Goal: Task Accomplishment & Management: Manage account settings

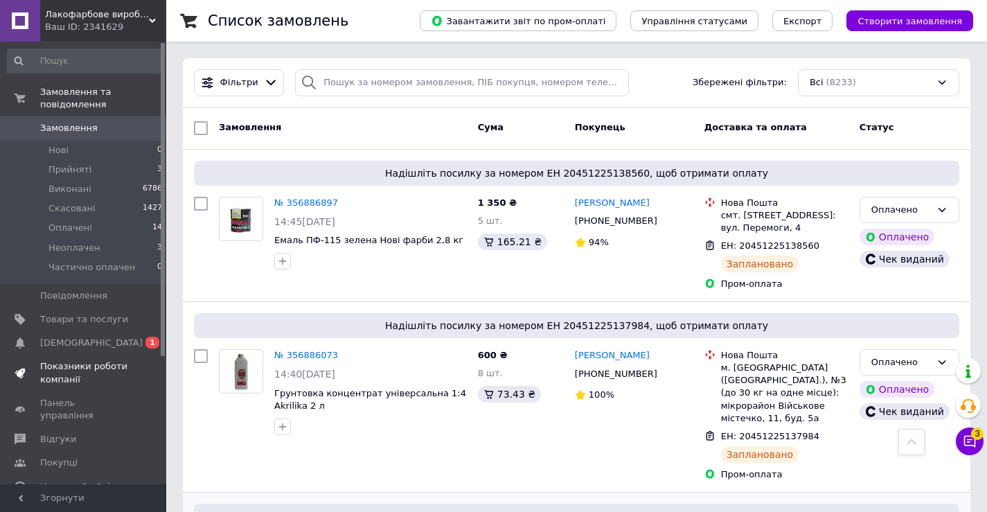
scroll to position [1247, 0]
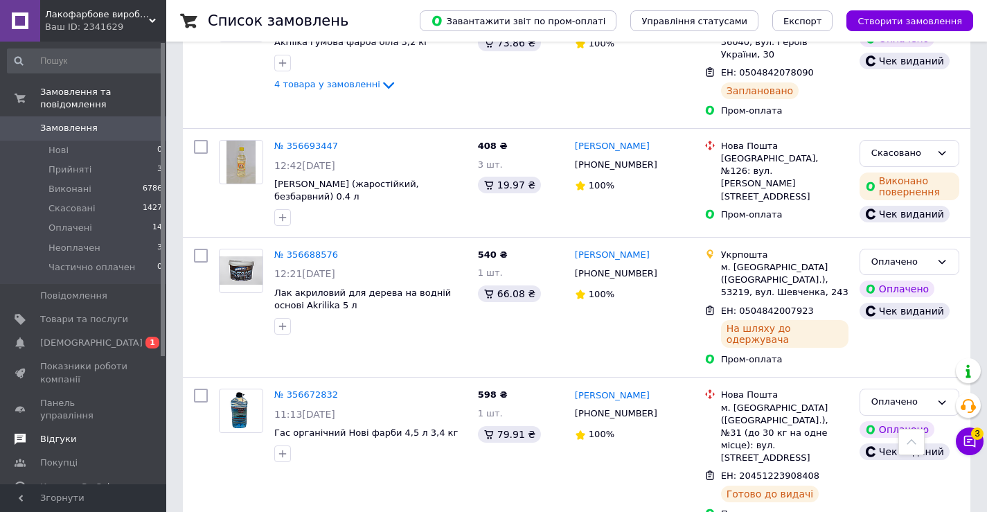
click at [87, 433] on span "Відгуки" at bounding box center [84, 439] width 88 height 12
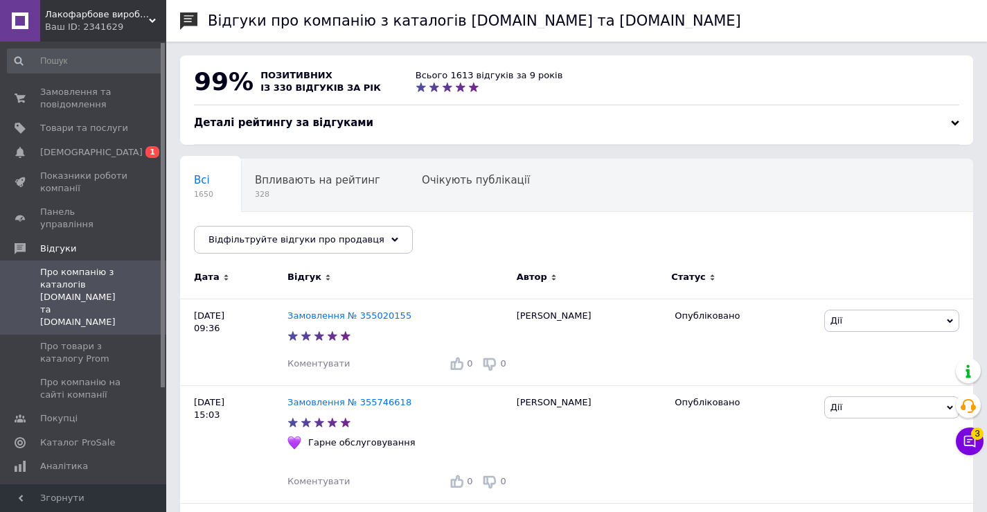
click at [113, 79] on div "Замовлення та повідомлення 0 0 Товари та послуги Сповіщення 0 1 Показники робот…" at bounding box center [85, 265] width 170 height 447
click at [110, 98] on span "Замовлення та повідомлення" at bounding box center [84, 98] width 88 height 25
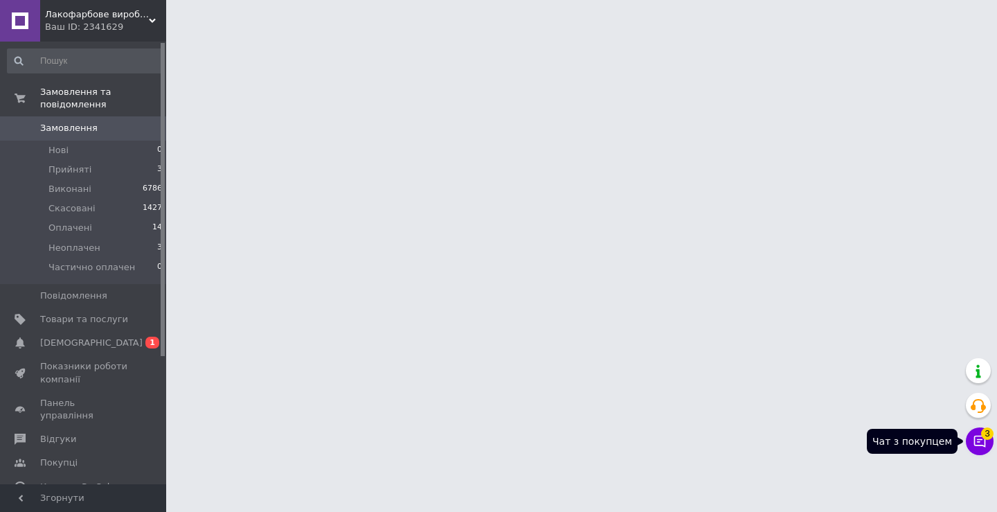
click at [986, 441] on button "Чат з покупцем 3" at bounding box center [980, 441] width 28 height 28
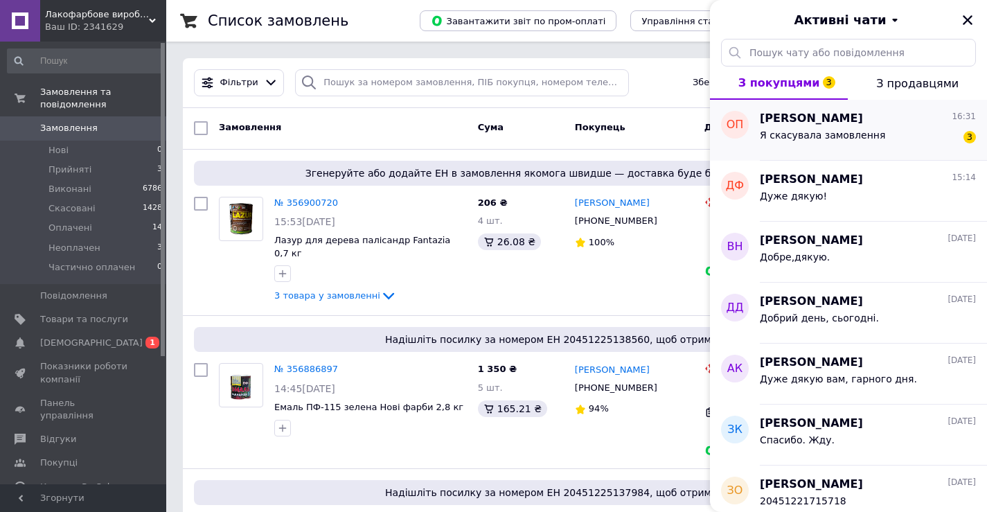
click at [838, 137] on span "Я скасувала замовлення" at bounding box center [822, 135] width 125 height 11
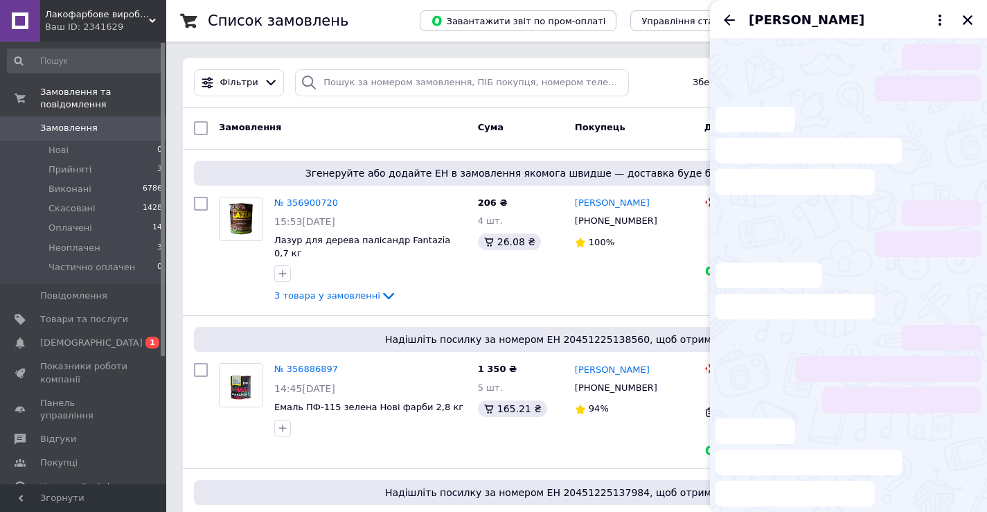
scroll to position [26, 0]
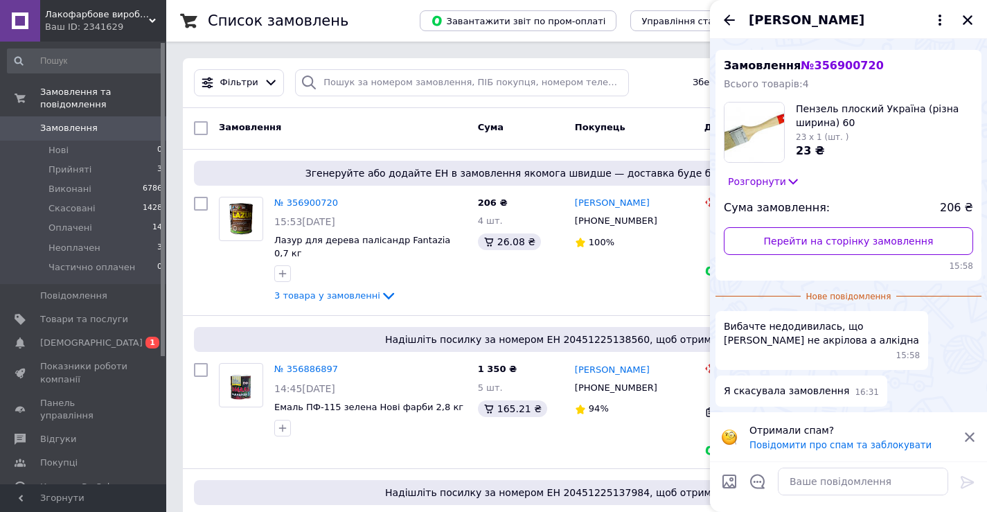
click at [765, 180] on button "Розгорнути" at bounding box center [764, 181] width 80 height 15
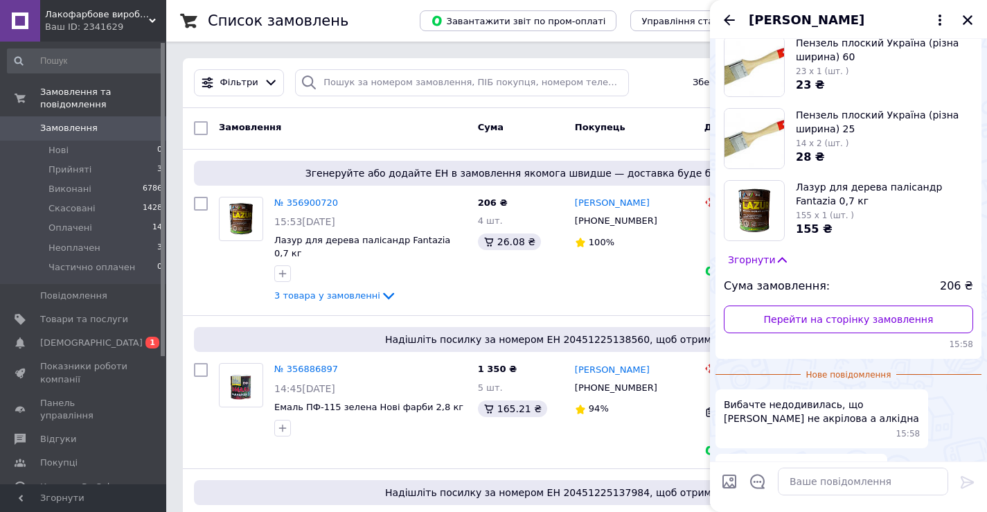
scroll to position [170, 0]
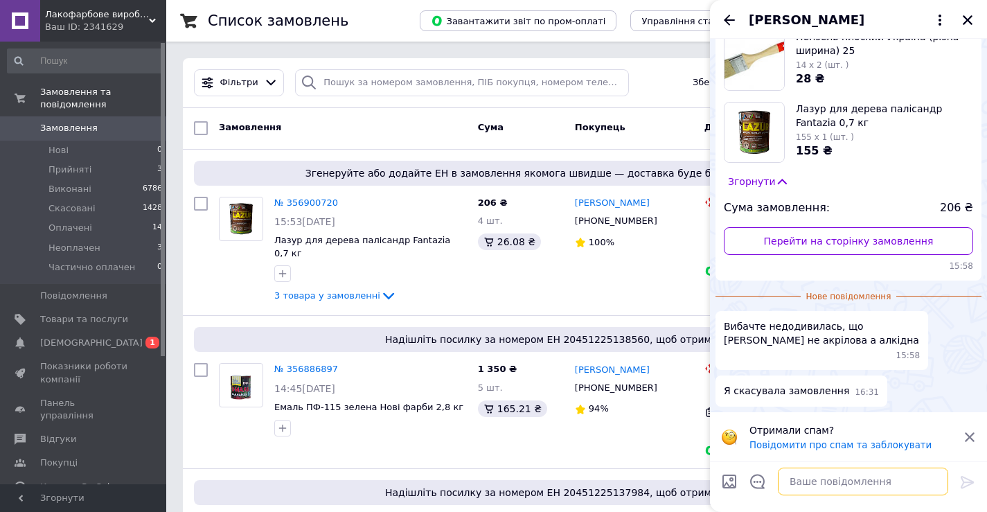
click at [845, 490] on textarea at bounding box center [863, 481] width 170 height 28
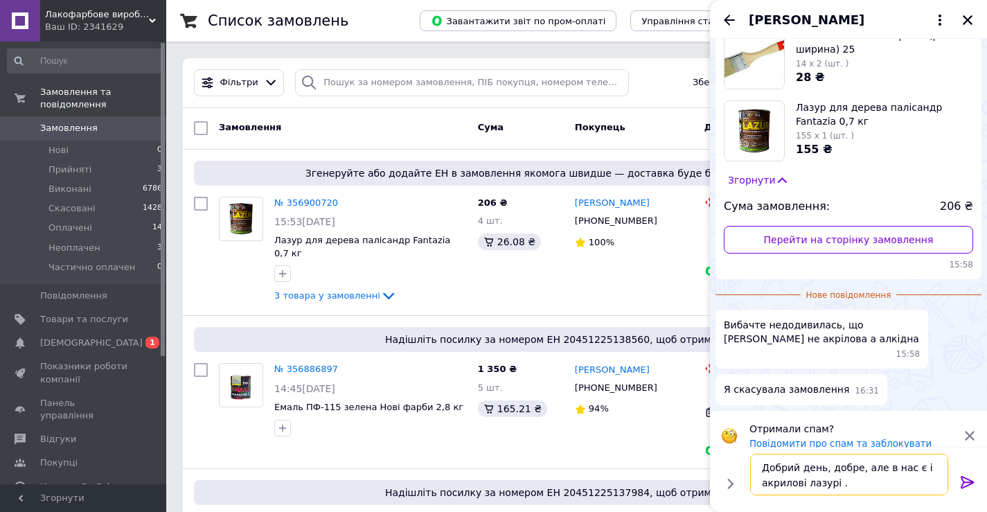
type textarea "Добрий день, добре, але в нас є і акрилові лазурі ."
click at [970, 486] on icon at bounding box center [967, 482] width 17 height 17
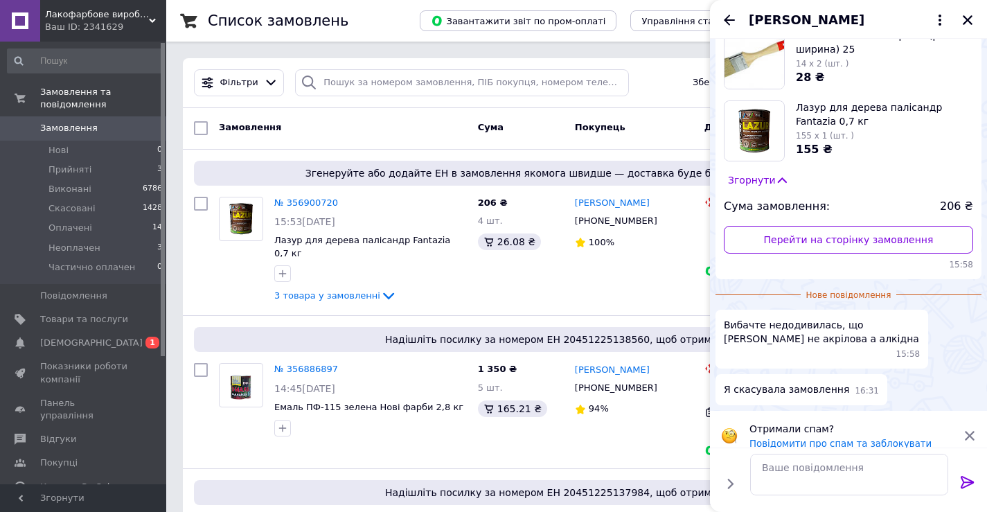
scroll to position [159, 0]
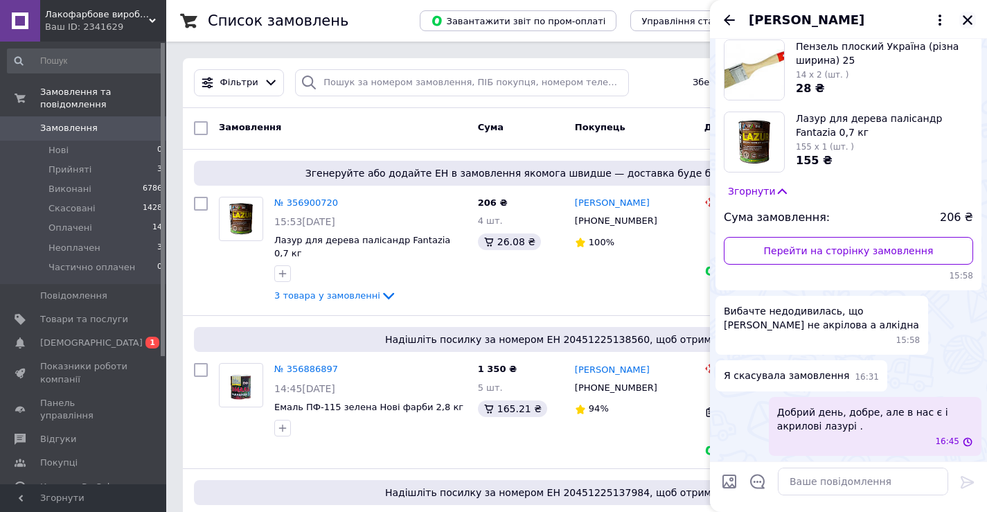
click at [966, 19] on icon "Закрити" at bounding box center [968, 20] width 10 height 10
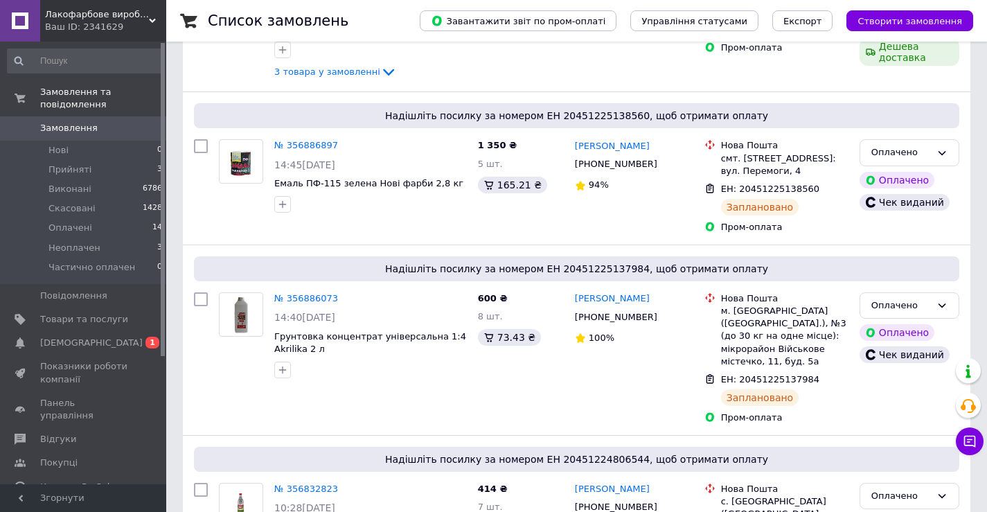
scroll to position [208, 0]
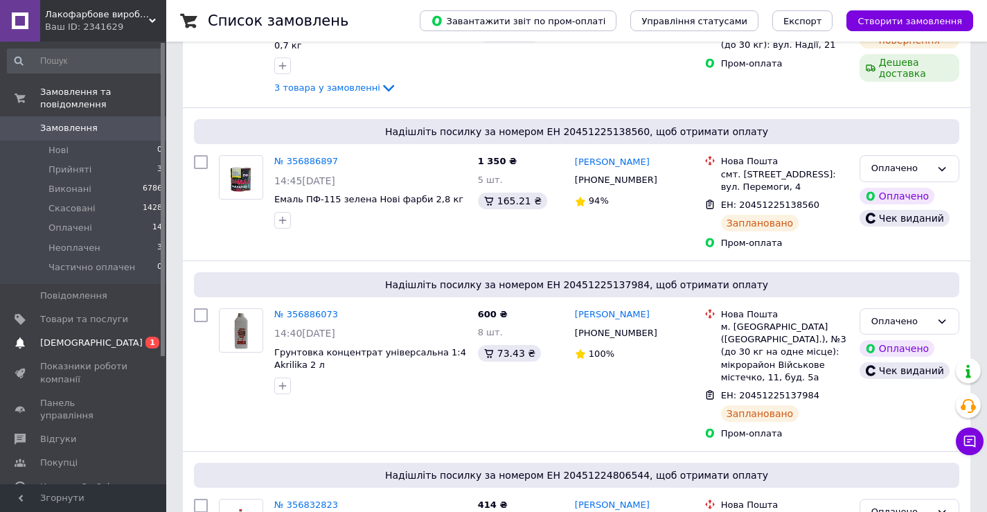
click at [105, 337] on span "[DEMOGRAPHIC_DATA]" at bounding box center [84, 343] width 88 height 12
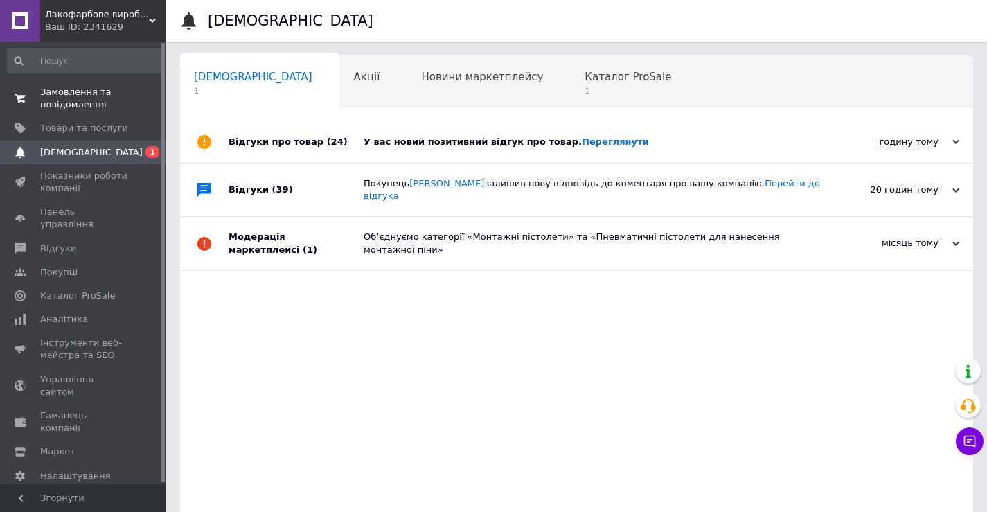
click at [91, 96] on span "Замовлення та повідомлення" at bounding box center [84, 98] width 88 height 25
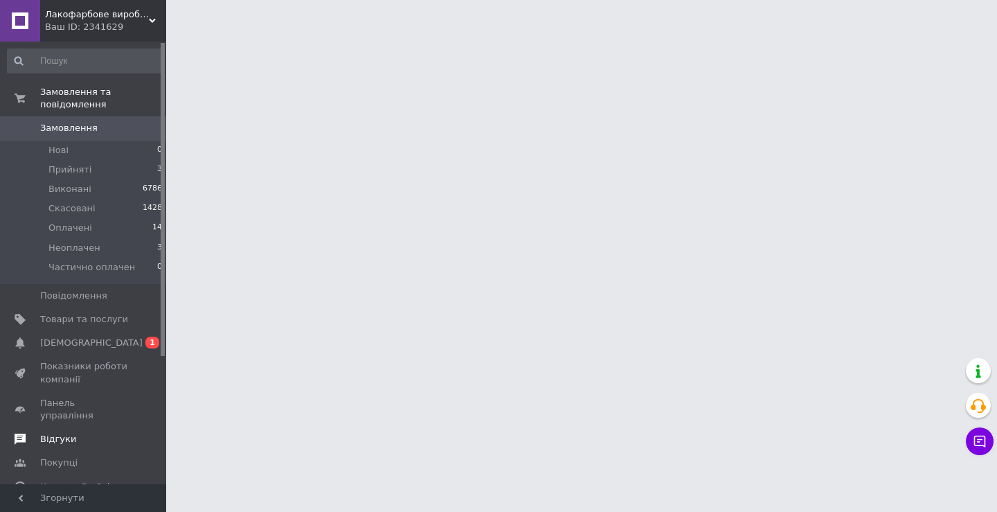
click at [78, 433] on span "Відгуки" at bounding box center [84, 439] width 88 height 12
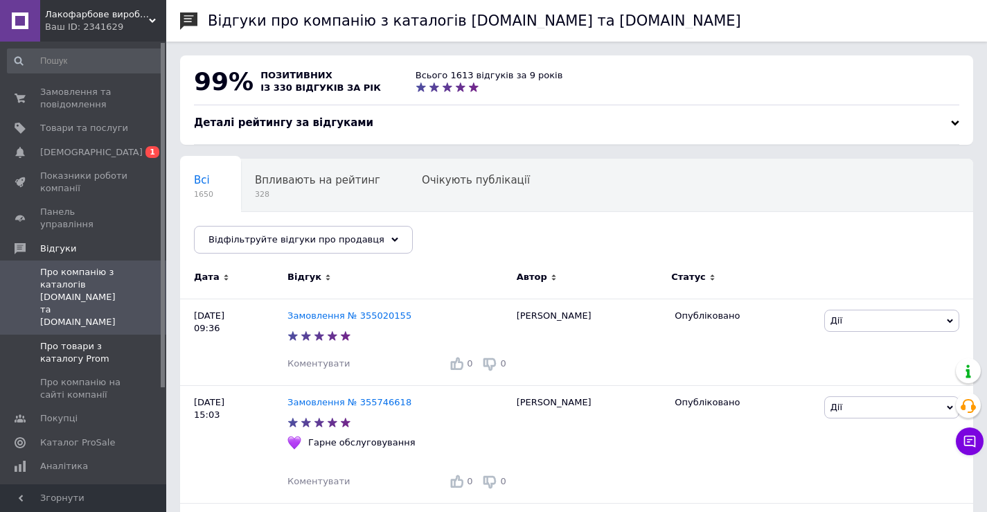
click at [76, 340] on span "Про товари з каталогу Prom" at bounding box center [84, 352] width 88 height 25
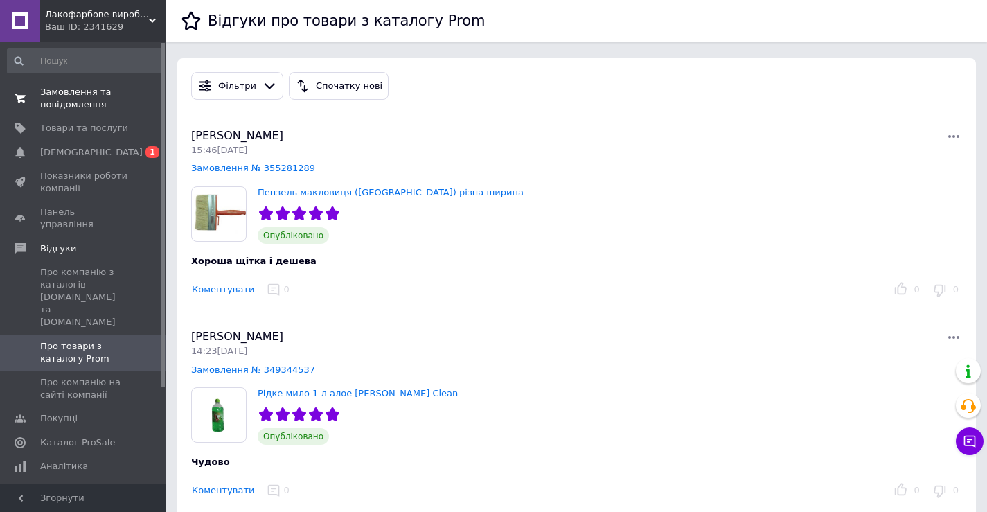
click at [125, 105] on span "Замовлення та повідомлення" at bounding box center [84, 98] width 88 height 25
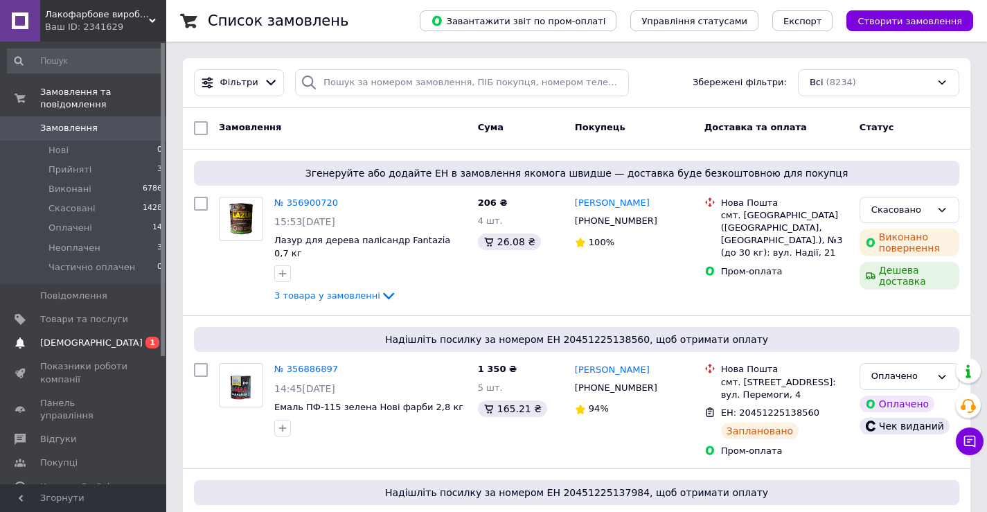
click at [109, 338] on link "Сповіщення 0 1" at bounding box center [85, 343] width 170 height 24
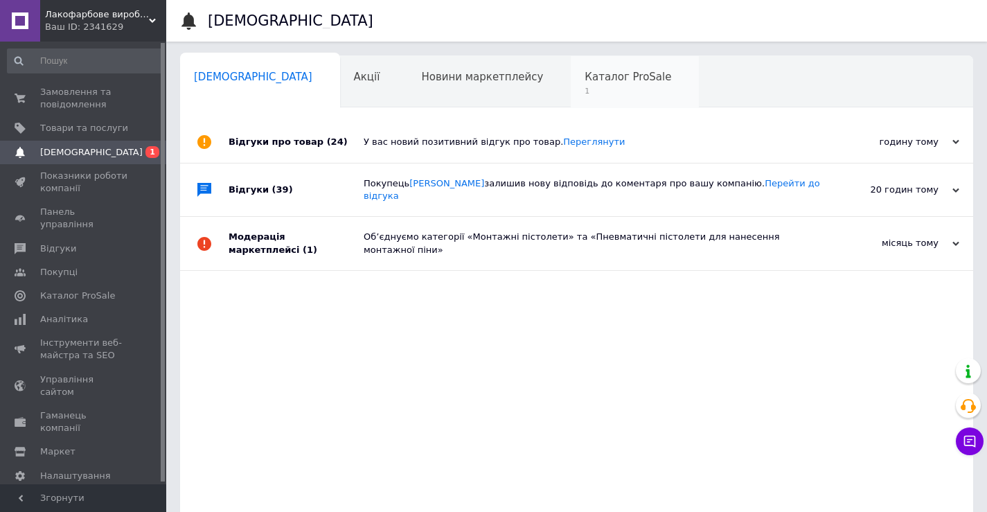
click at [571, 62] on div "Каталог ProSale 1" at bounding box center [635, 82] width 128 height 53
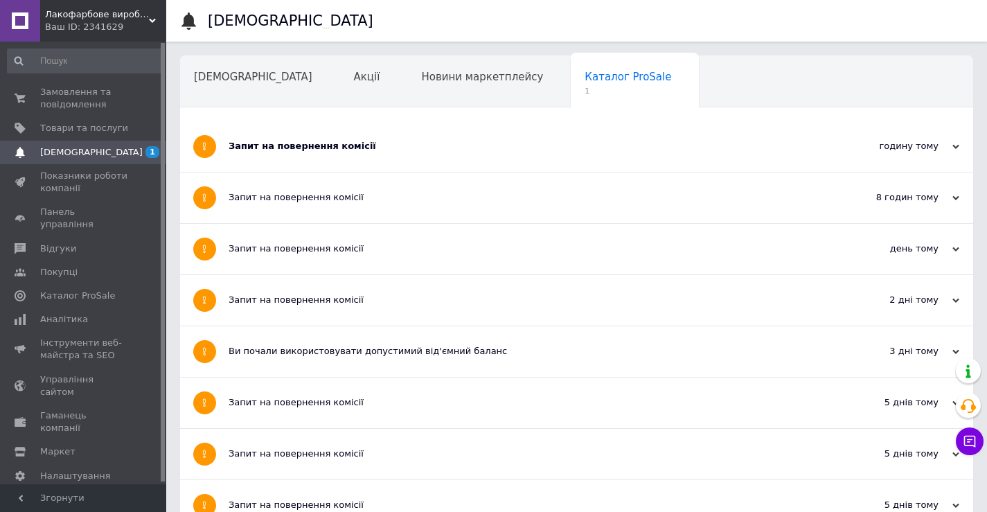
click at [296, 157] on div "Запит на повернення комісії" at bounding box center [525, 146] width 592 height 51
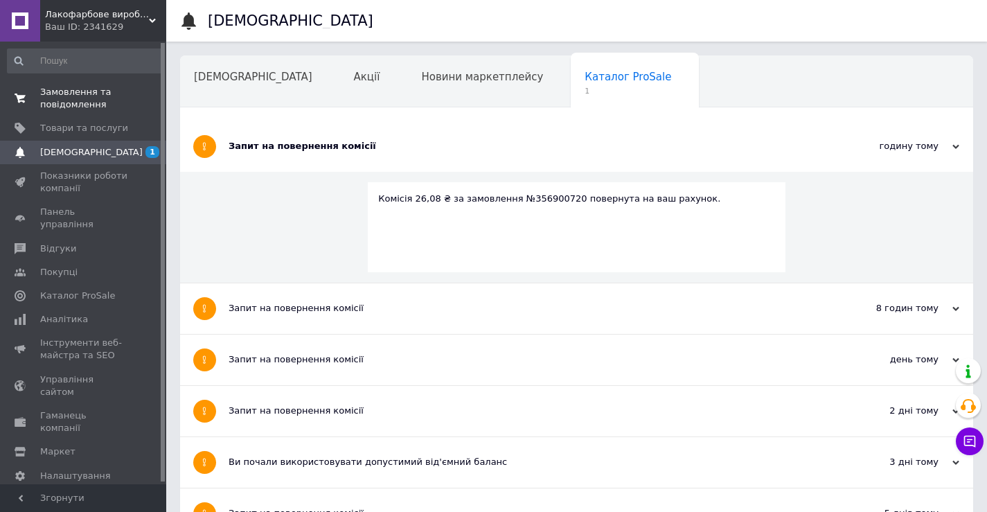
click at [91, 102] on span "Замовлення та повідомлення" at bounding box center [84, 98] width 88 height 25
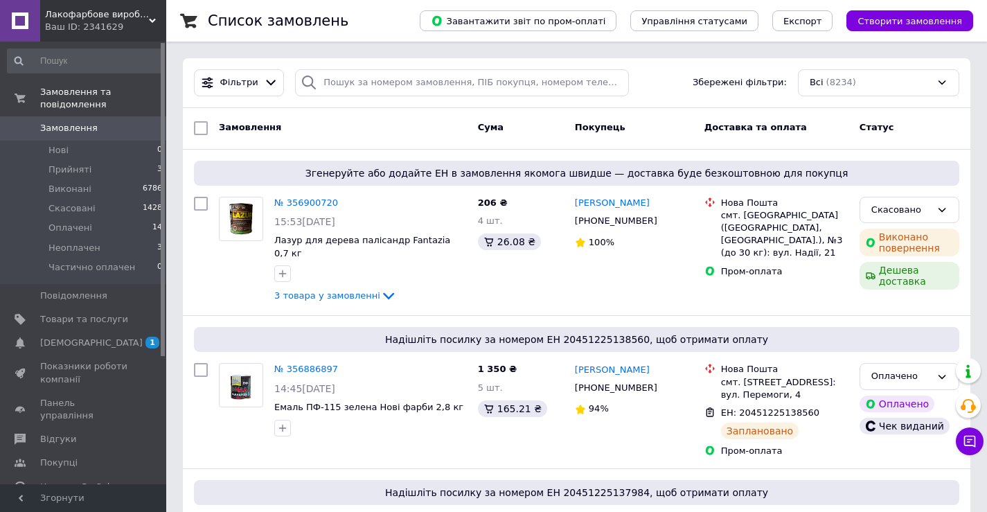
drag, startPoint x: 929, startPoint y: 121, endPoint x: 891, endPoint y: 148, distance: 47.3
click at [929, 121] on div "Статус" at bounding box center [909, 128] width 111 height 25
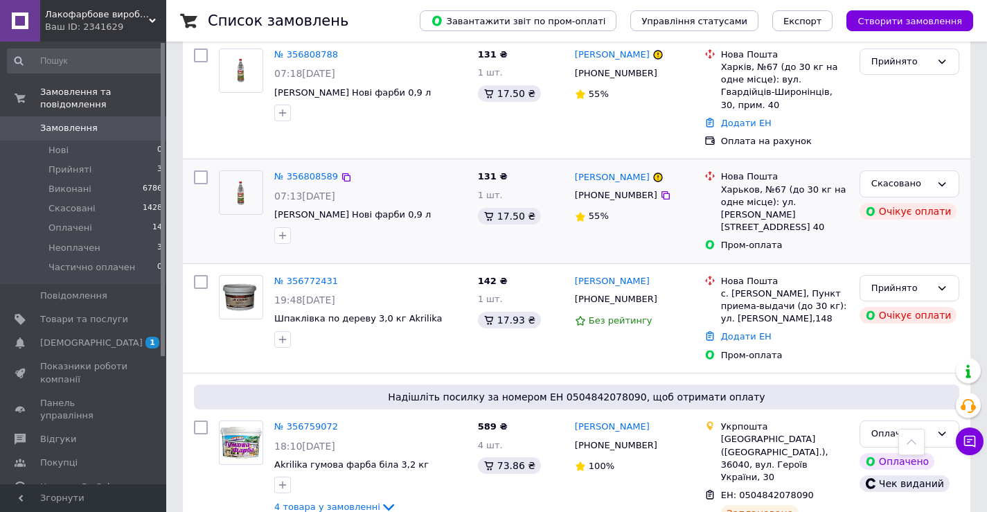
scroll to position [693, 0]
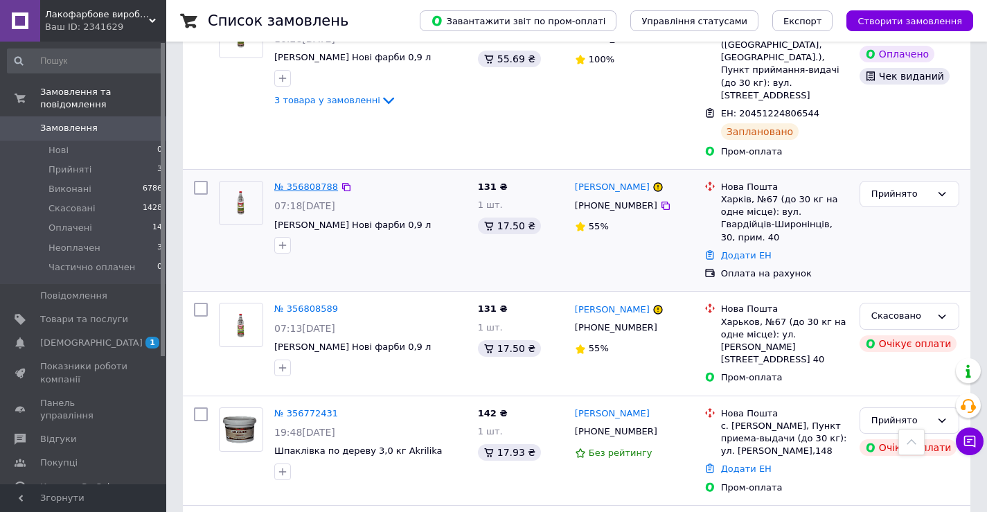
click at [314, 181] on link "№ 356808788" at bounding box center [306, 186] width 64 height 10
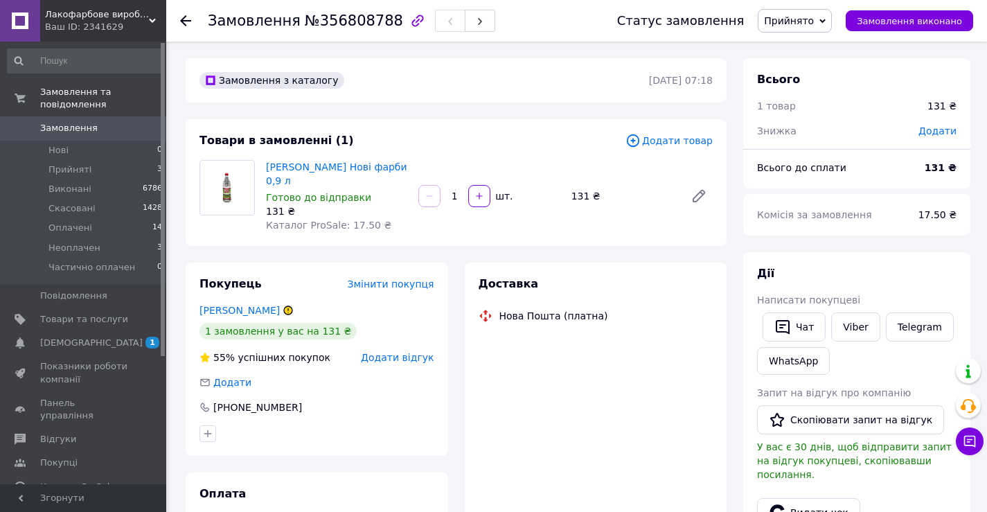
click at [786, 19] on span "Прийнято" at bounding box center [789, 20] width 50 height 11
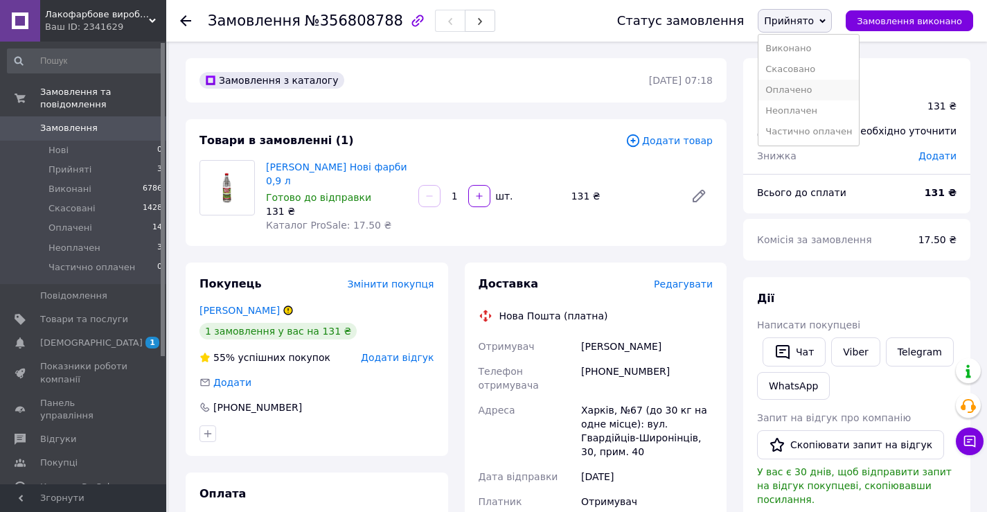
click at [798, 84] on li "Оплачено" at bounding box center [808, 90] width 100 height 21
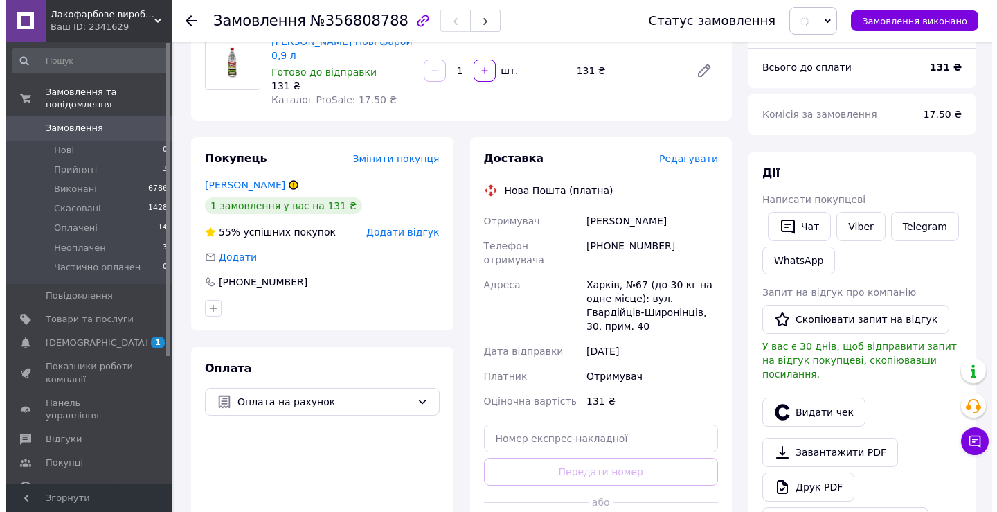
scroll to position [139, 0]
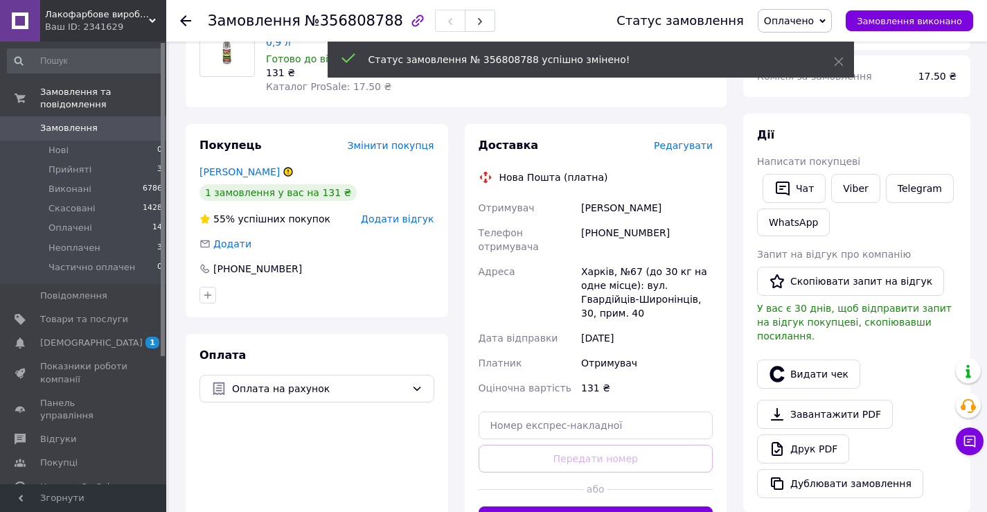
click at [697, 143] on span "Редагувати" at bounding box center [683, 145] width 59 height 11
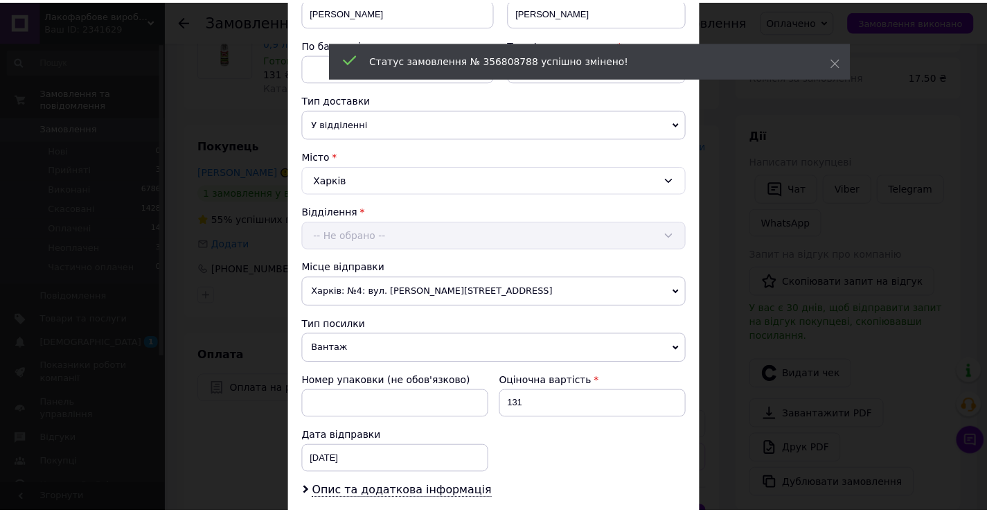
scroll to position [416, 0]
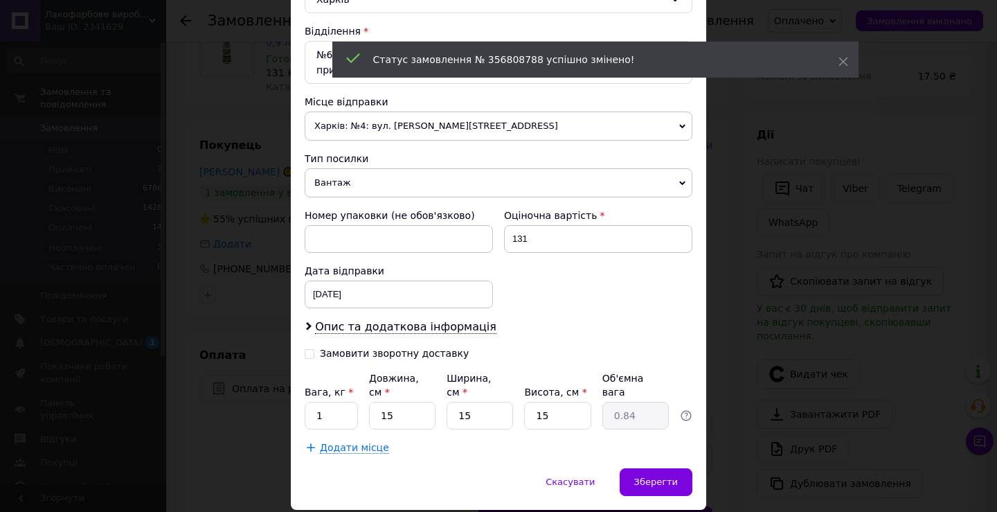
click at [168, 302] on div "× Редагування доставки Спосіб доставки Нова Пошта (платна) Платник Отримувач Ві…" at bounding box center [498, 256] width 997 height 512
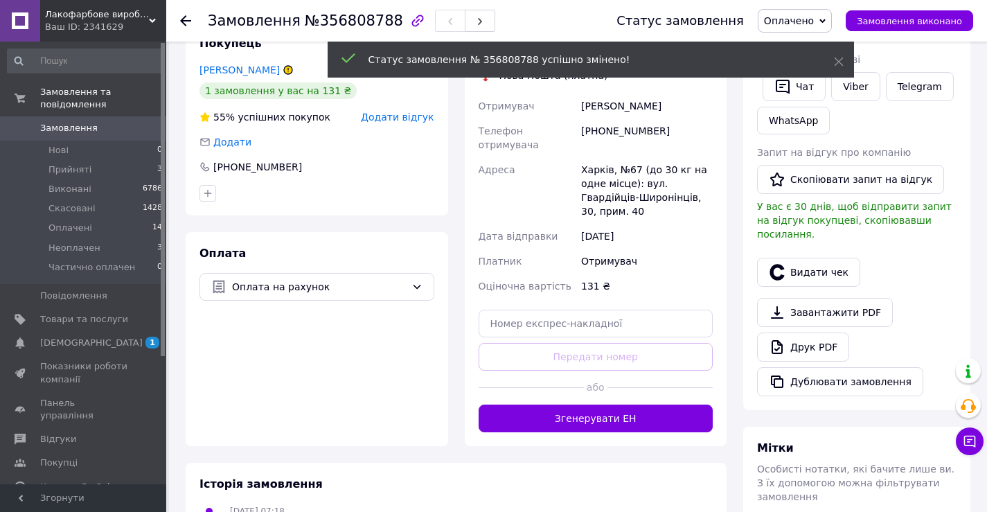
scroll to position [346, 0]
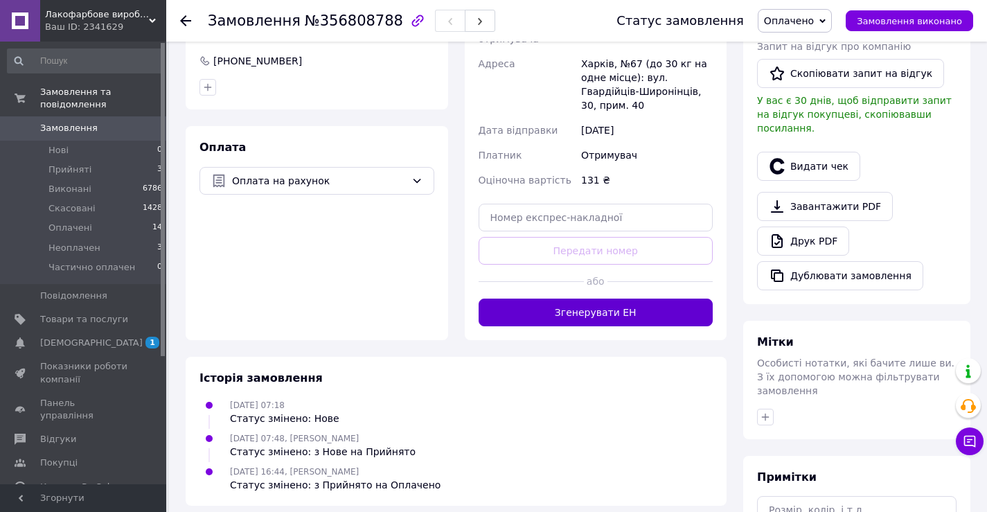
click at [579, 298] on button "Згенерувати ЕН" at bounding box center [596, 312] width 235 height 28
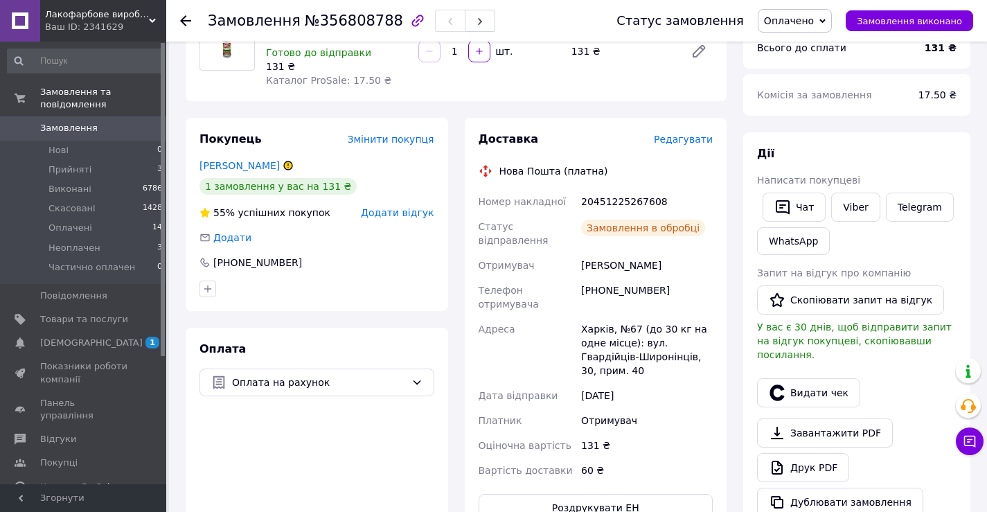
scroll to position [139, 0]
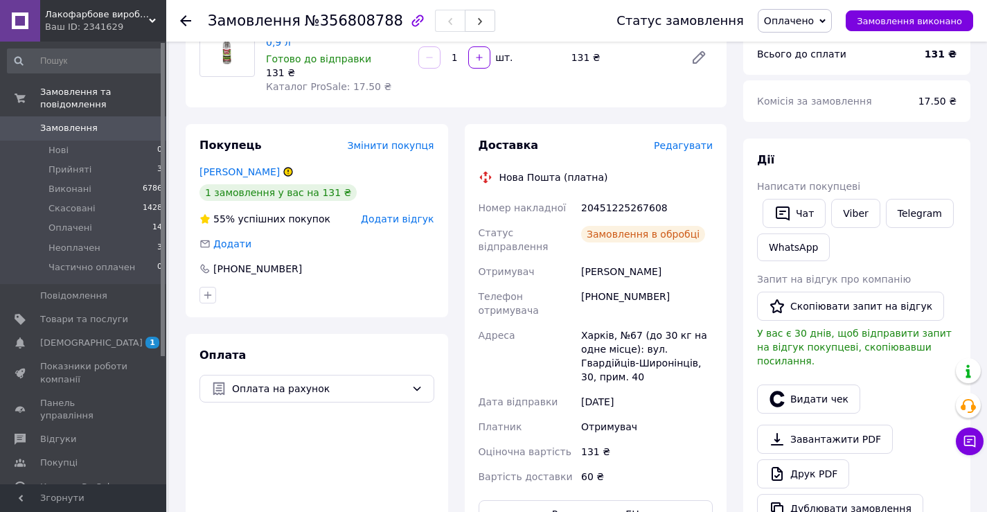
click at [634, 208] on div "20451225267608" at bounding box center [646, 207] width 137 height 25
copy div "20451225267608"
click at [841, 157] on div "Дії" at bounding box center [856, 160] width 199 height 16
click at [78, 337] on span "[DEMOGRAPHIC_DATA]" at bounding box center [91, 343] width 102 height 12
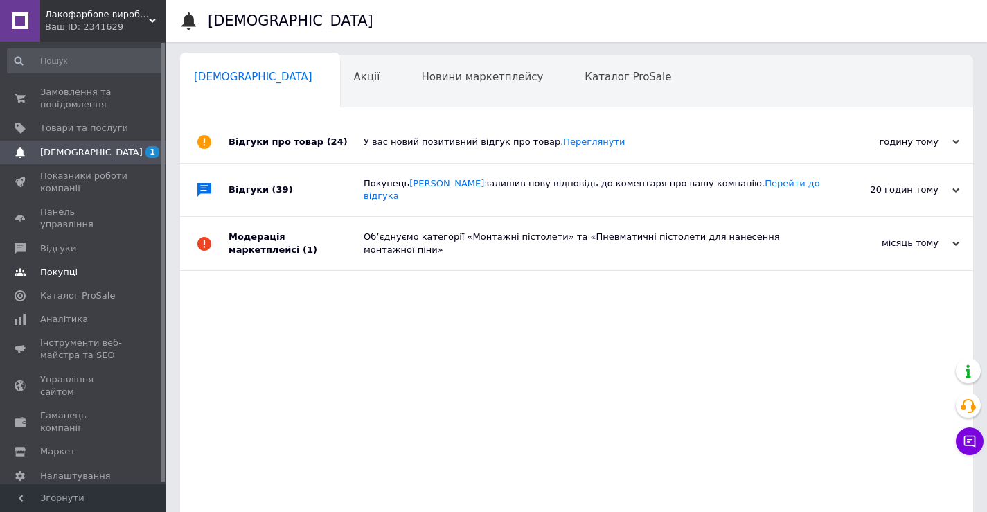
click at [25, 267] on icon at bounding box center [20, 272] width 11 height 11
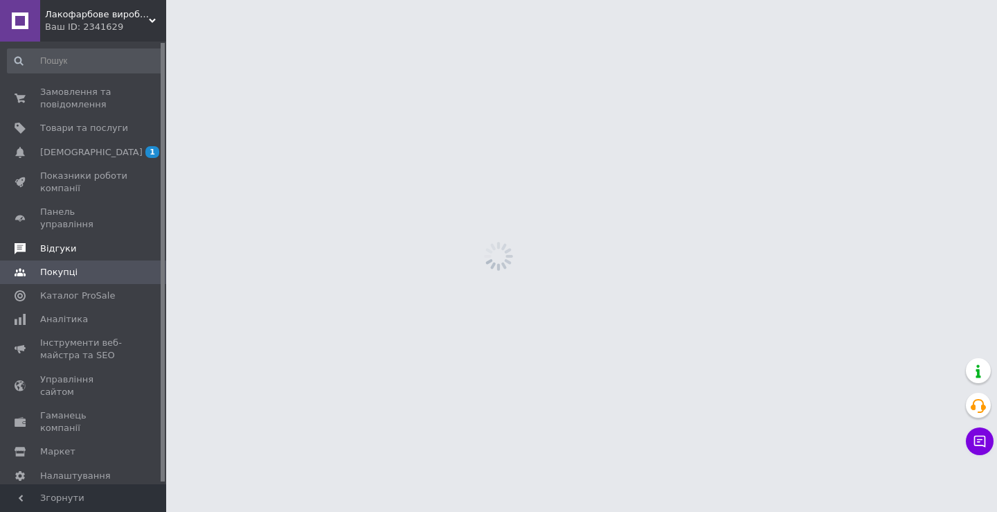
click at [37, 242] on span at bounding box center [20, 248] width 40 height 12
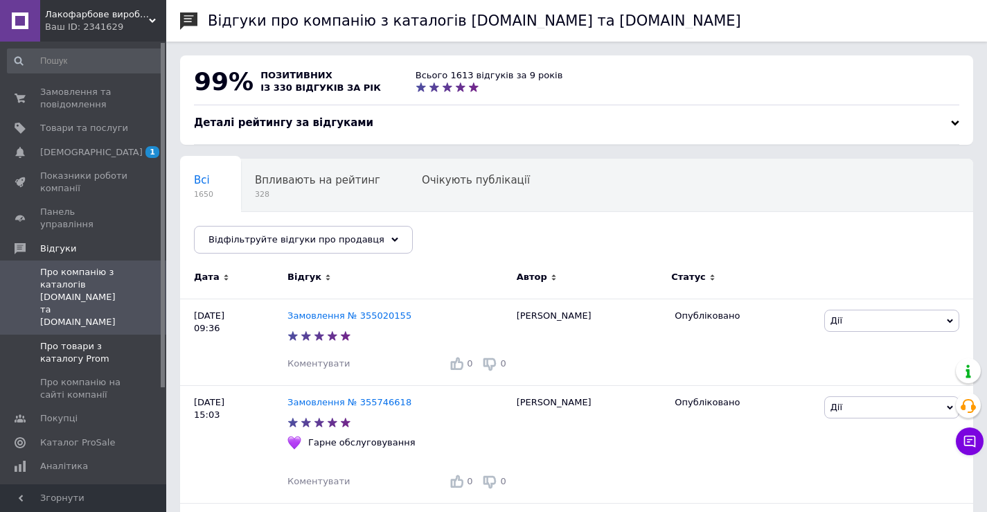
click at [53, 340] on span "Про товари з каталогу Prom" at bounding box center [84, 352] width 88 height 25
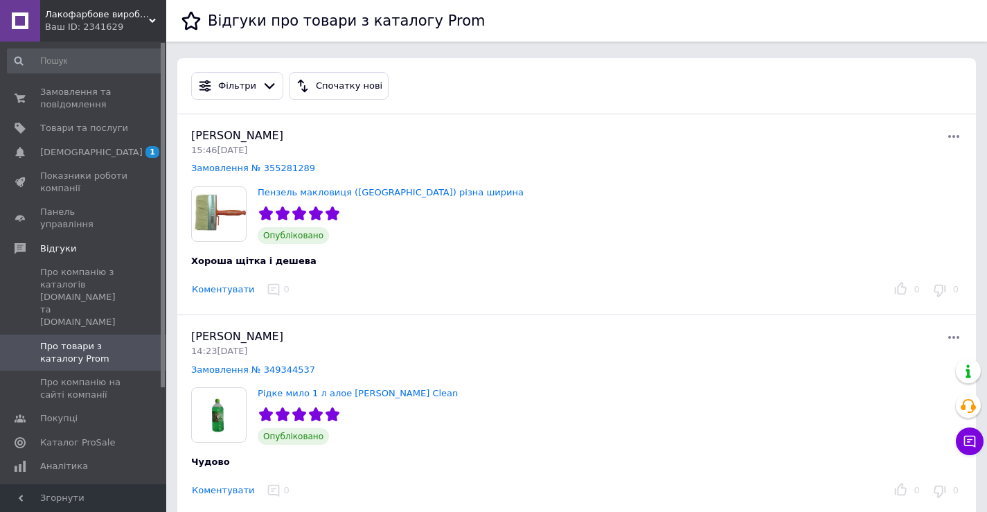
drag, startPoint x: 87, startPoint y: 96, endPoint x: 118, endPoint y: 60, distance: 47.2
click at [87, 94] on span "Замовлення та повідомлення" at bounding box center [84, 98] width 88 height 25
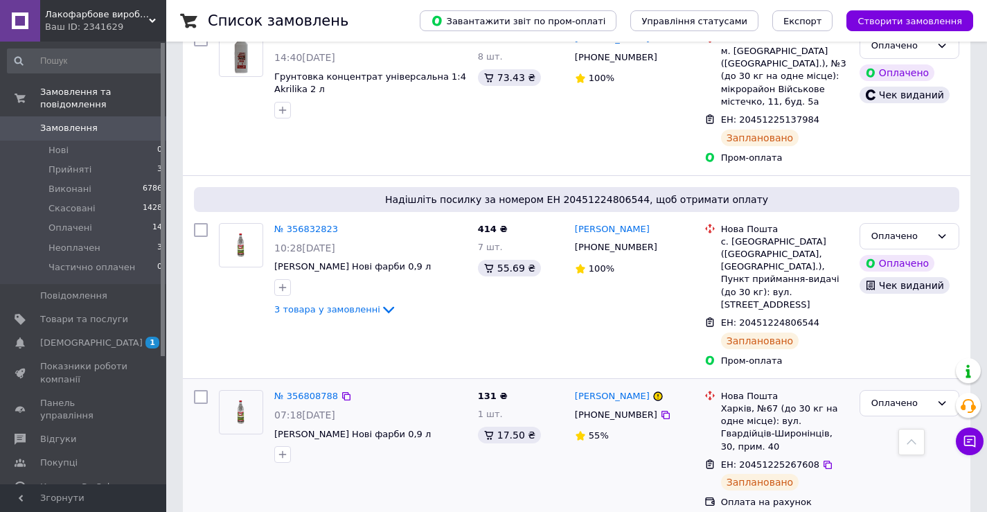
scroll to position [693, 0]
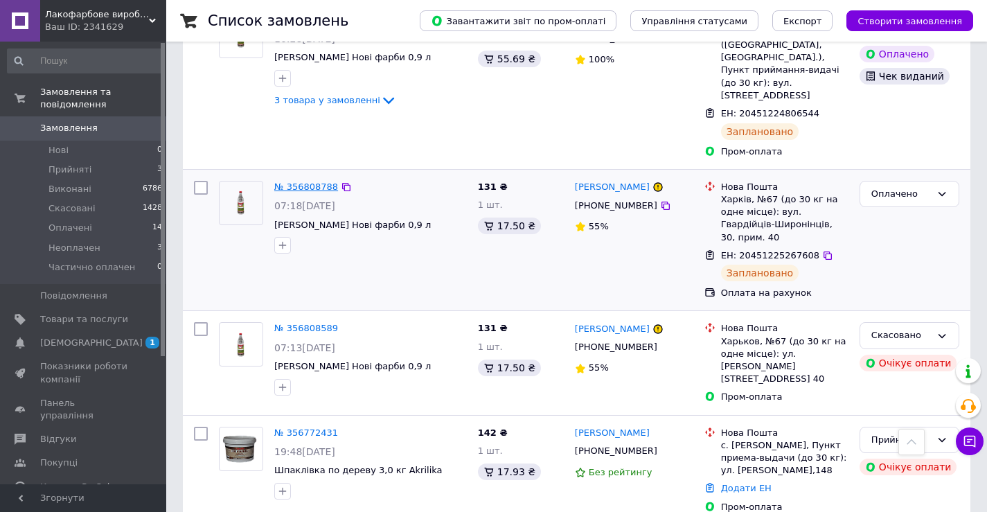
click at [301, 181] on link "№ 356808788" at bounding box center [306, 186] width 64 height 10
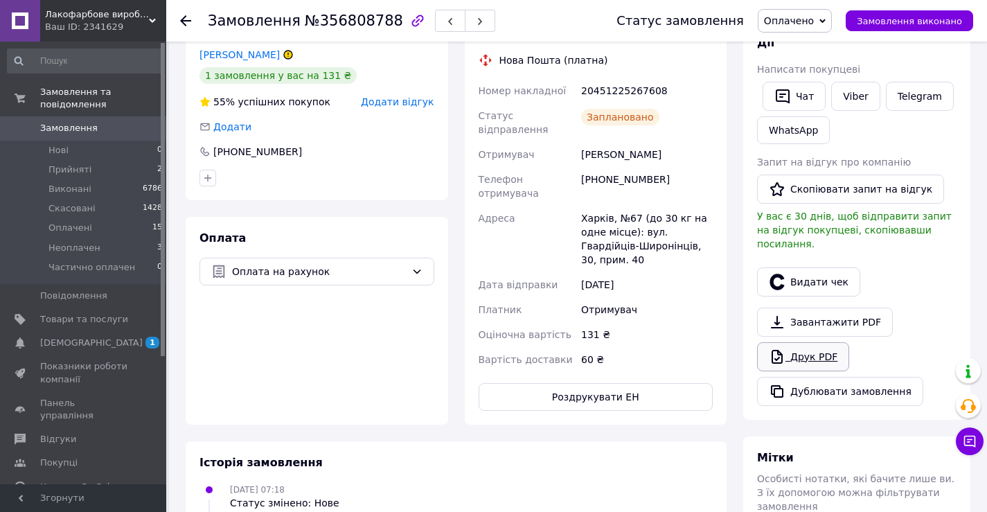
scroll to position [280, 0]
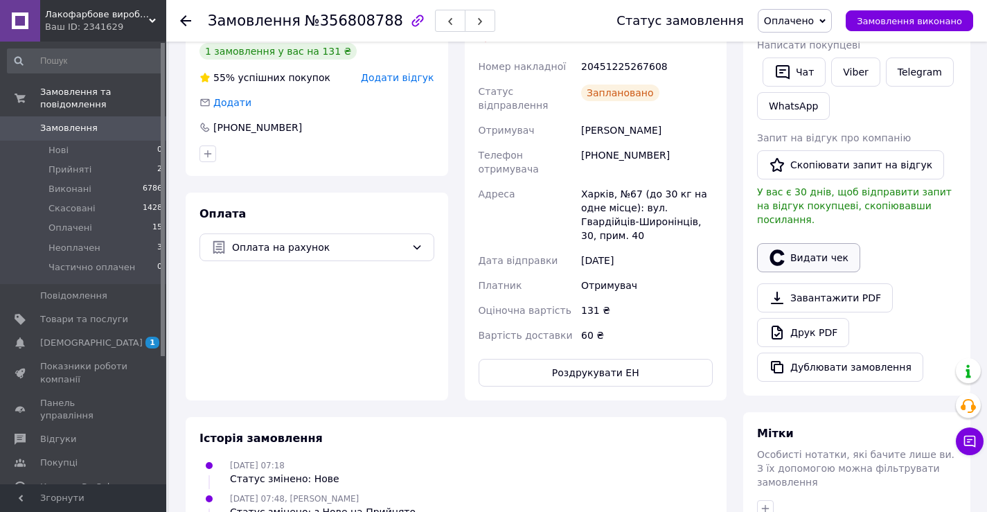
click at [801, 243] on button "Видати чек" at bounding box center [808, 257] width 103 height 29
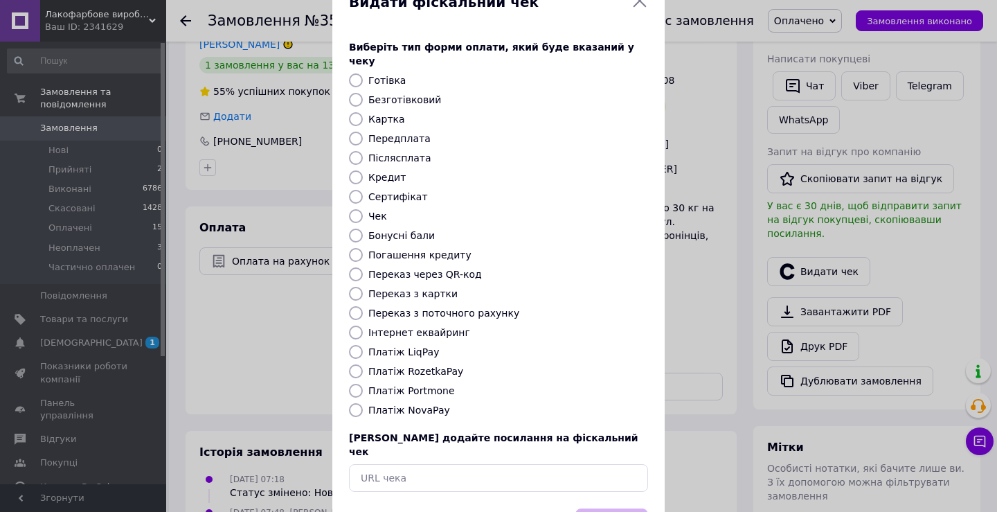
scroll to position [83, 0]
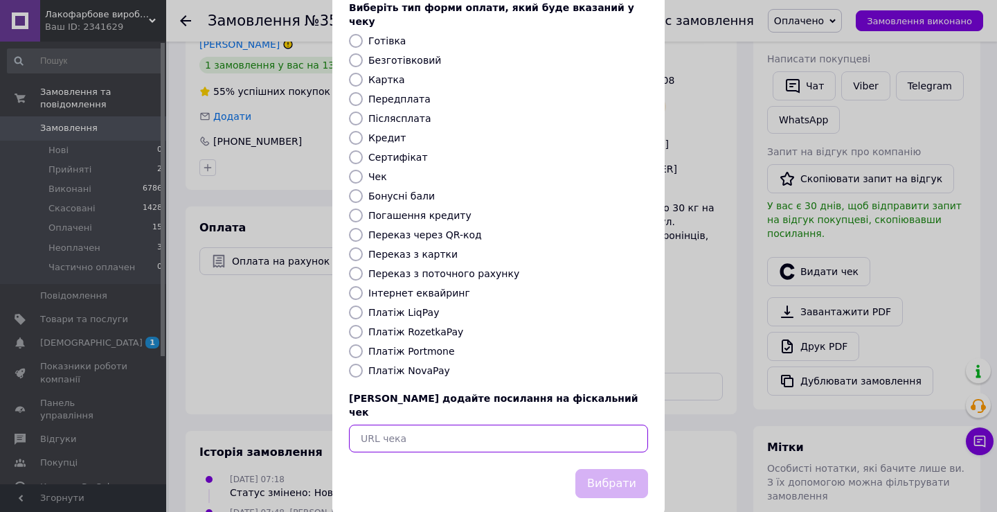
click at [526, 425] on input "text" at bounding box center [498, 439] width 299 height 28
paste input "[URL][DOMAIN_NAME]"
type input "[URL][DOMAIN_NAME]"
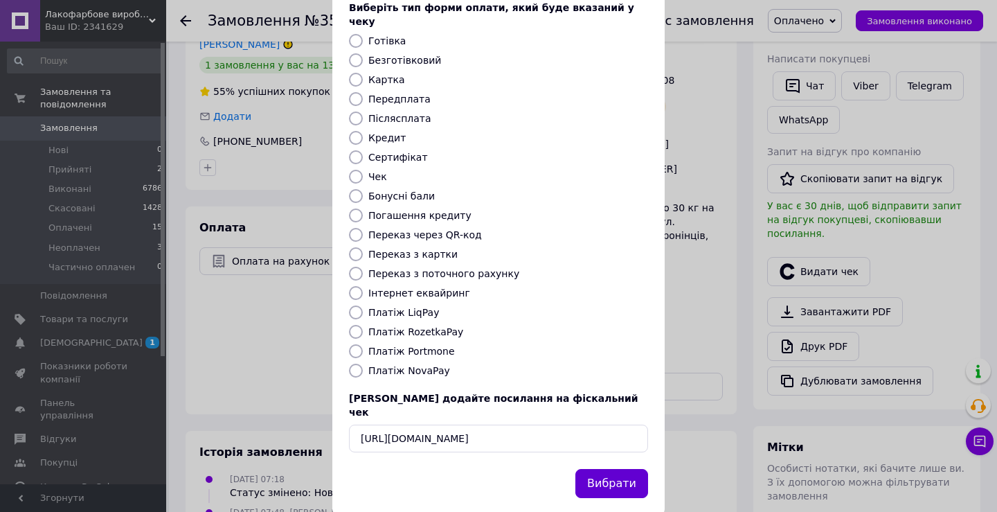
drag, startPoint x: 613, startPoint y: 453, endPoint x: 576, endPoint y: 385, distance: 77.2
click at [614, 469] on button "Вибрати" at bounding box center [611, 484] width 73 height 30
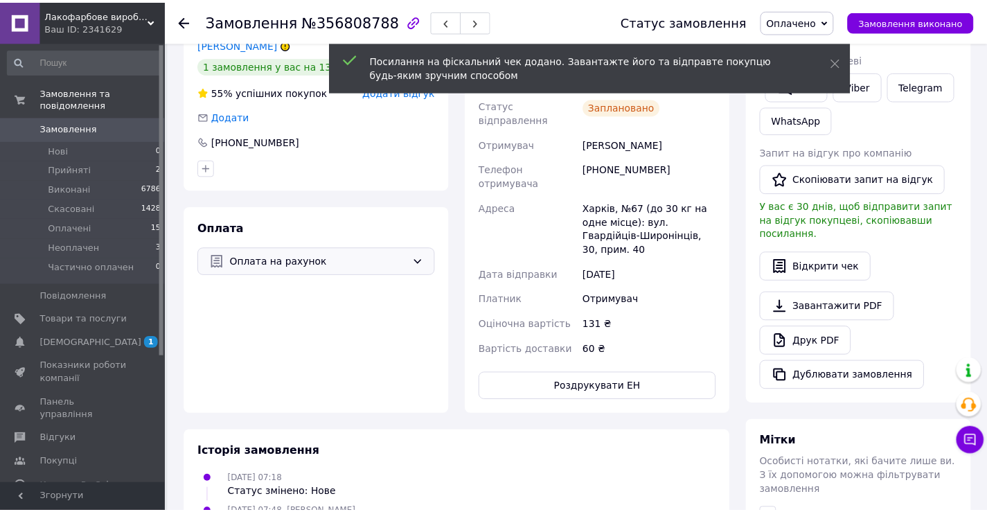
scroll to position [280, 0]
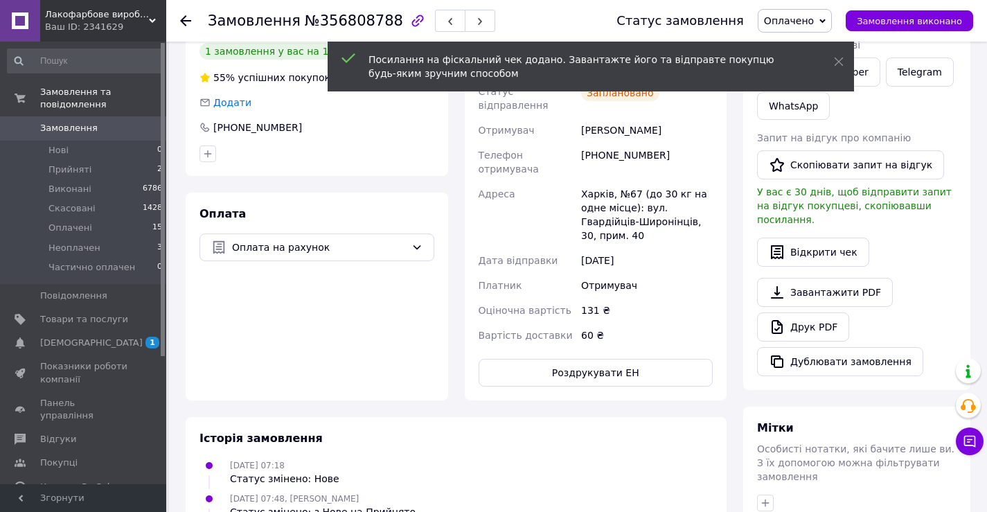
click at [114, 122] on span "Замовлення" at bounding box center [84, 128] width 88 height 12
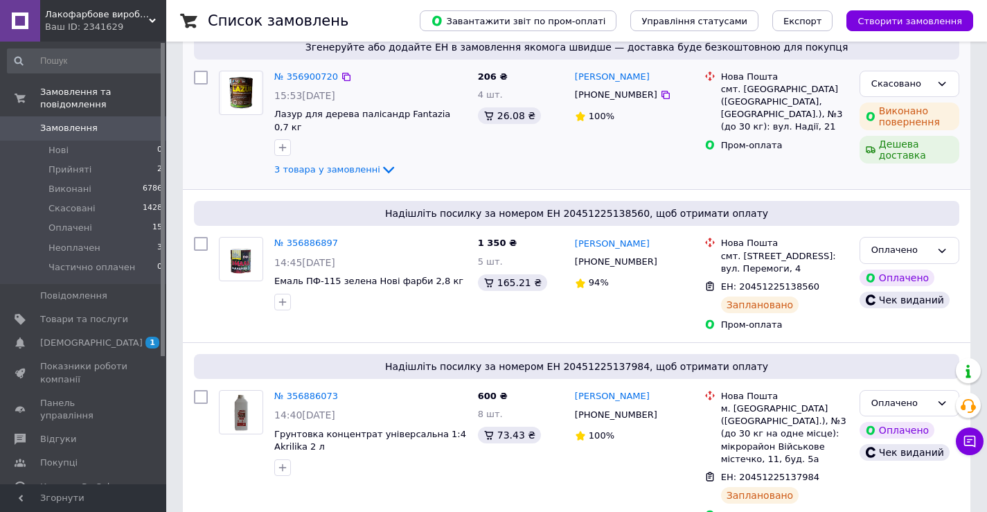
scroll to position [346, 0]
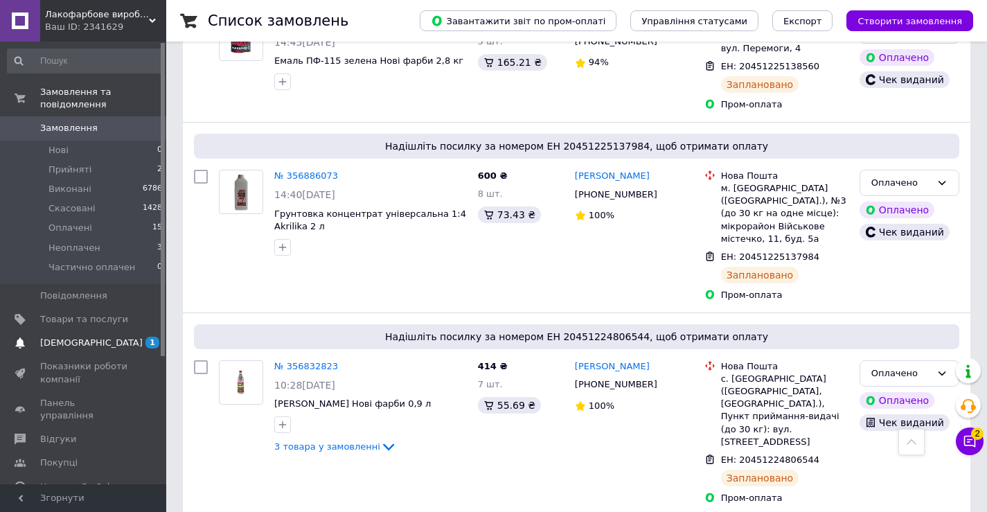
click at [118, 331] on link "[DEMOGRAPHIC_DATA] 1" at bounding box center [85, 343] width 170 height 24
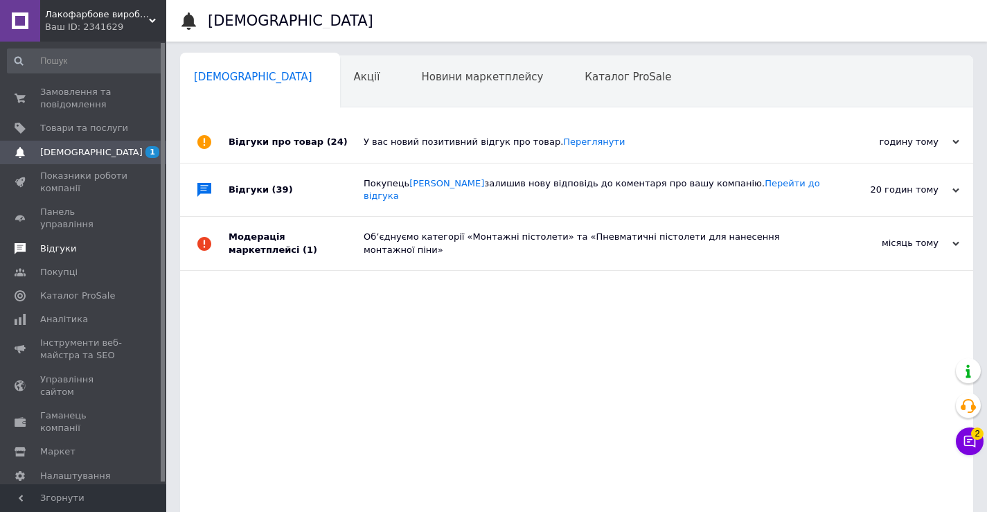
click at [80, 242] on link "Відгуки" at bounding box center [85, 249] width 170 height 24
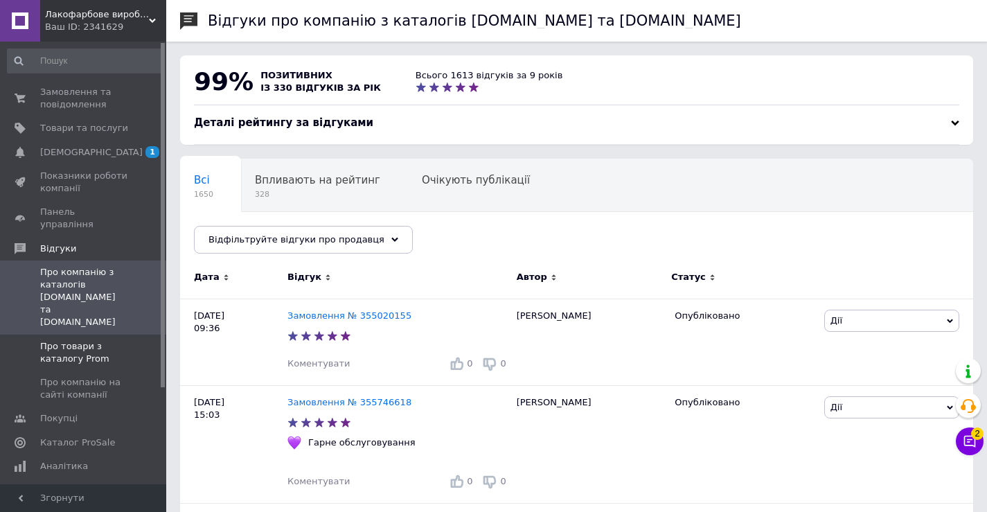
click at [87, 340] on span "Про товари з каталогу Prom" at bounding box center [84, 352] width 88 height 25
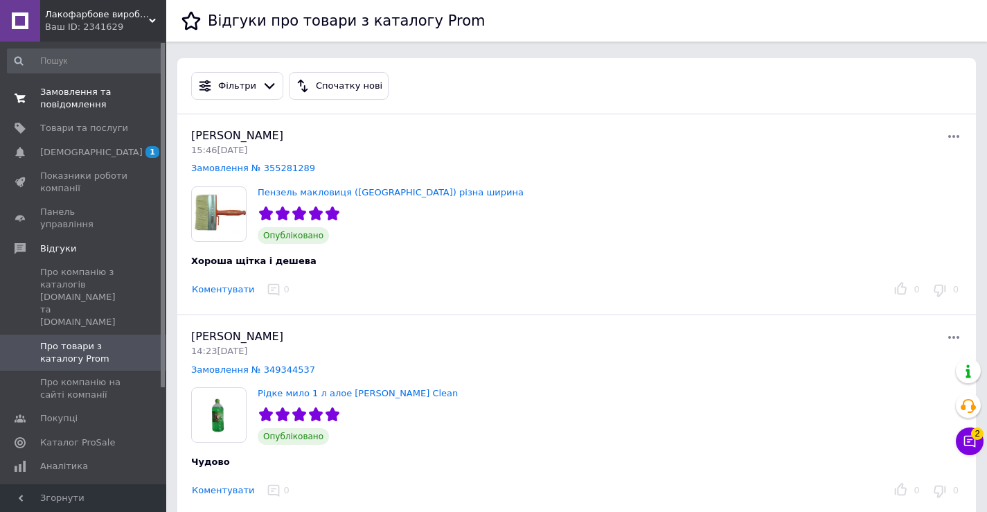
click at [84, 94] on span "Замовлення та повідомлення" at bounding box center [84, 98] width 88 height 25
